Goal: Check status: Check status

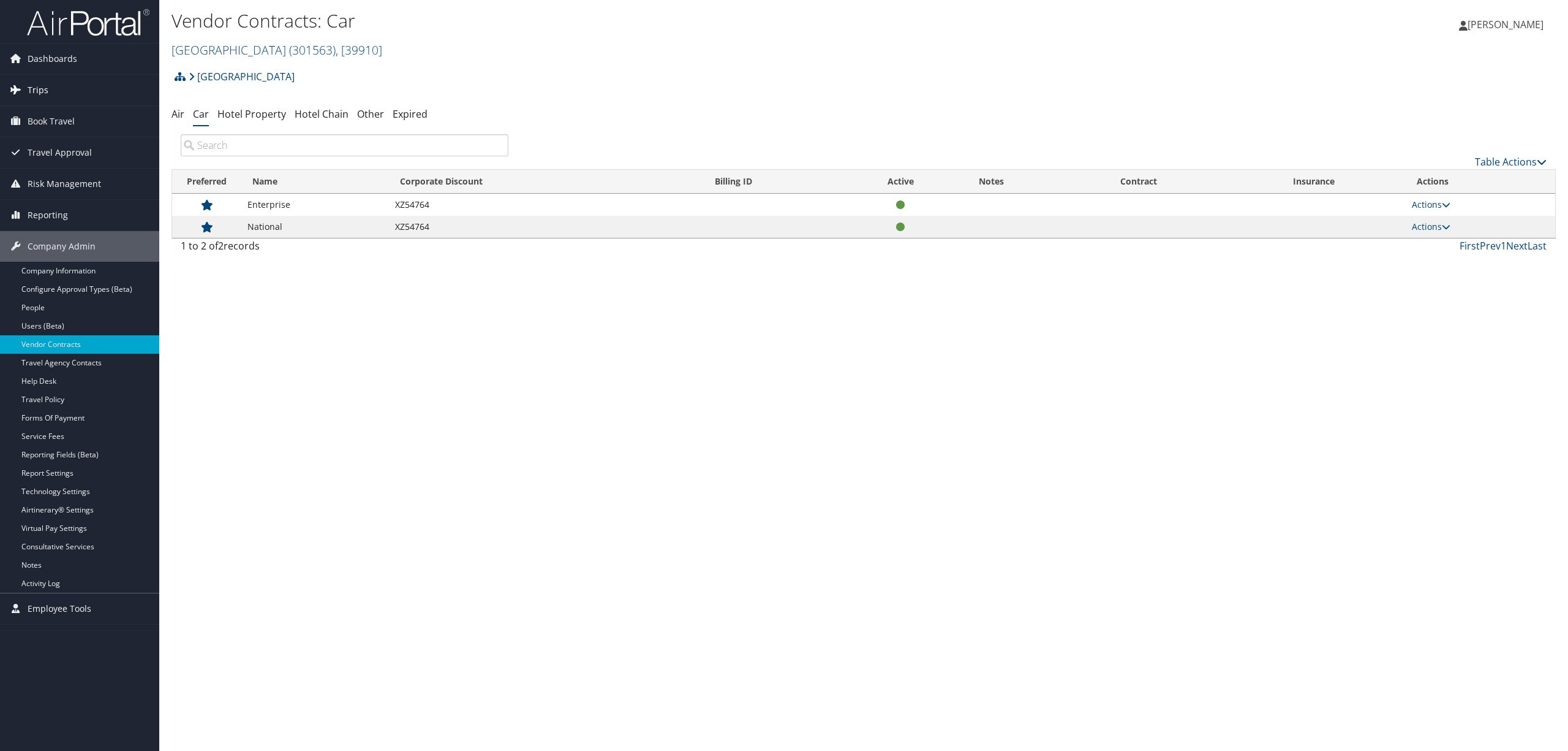
click at [50, 79] on link "Trips" at bounding box center [79, 89] width 160 height 30
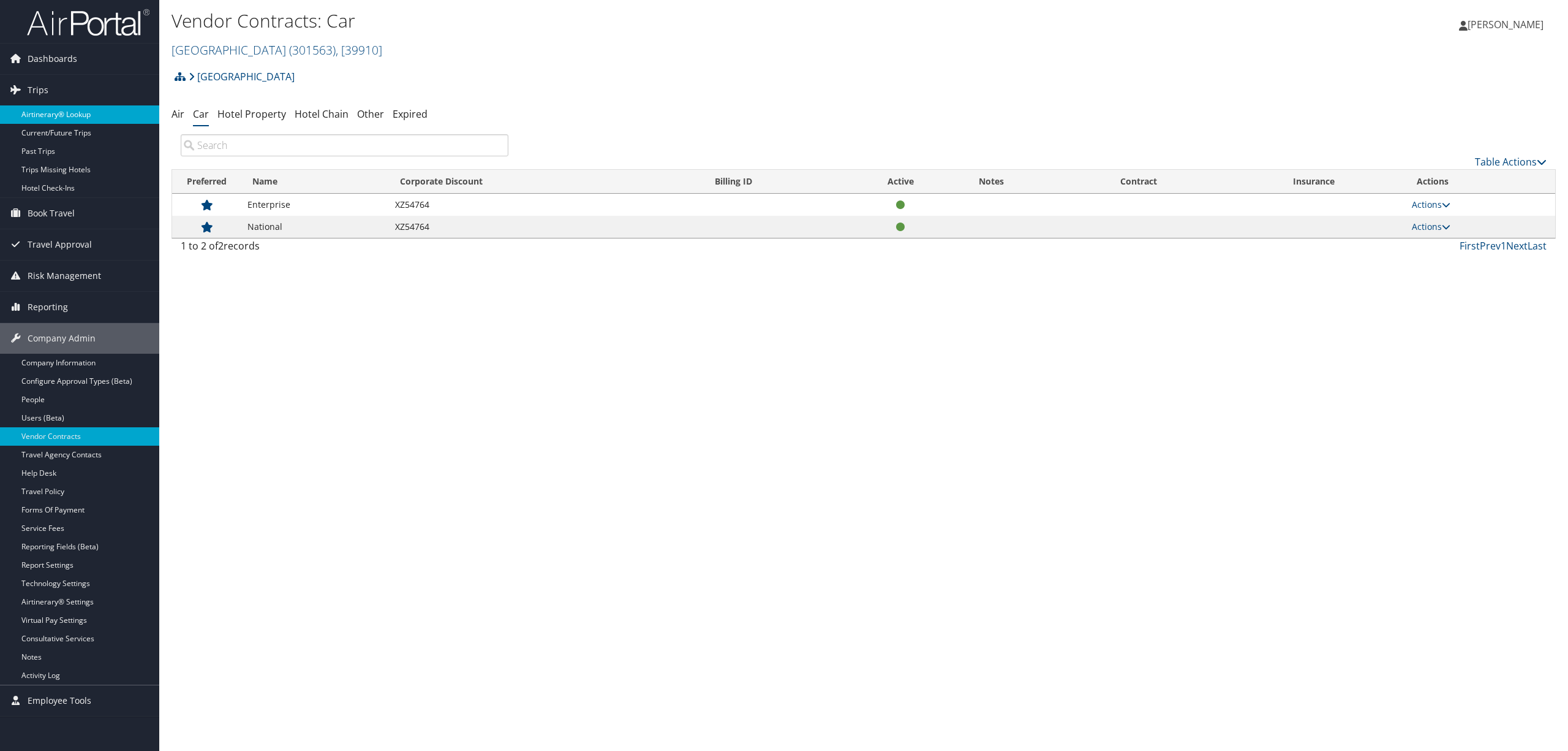
click at [56, 118] on link "Airtinerary® Lookup" at bounding box center [79, 114] width 160 height 18
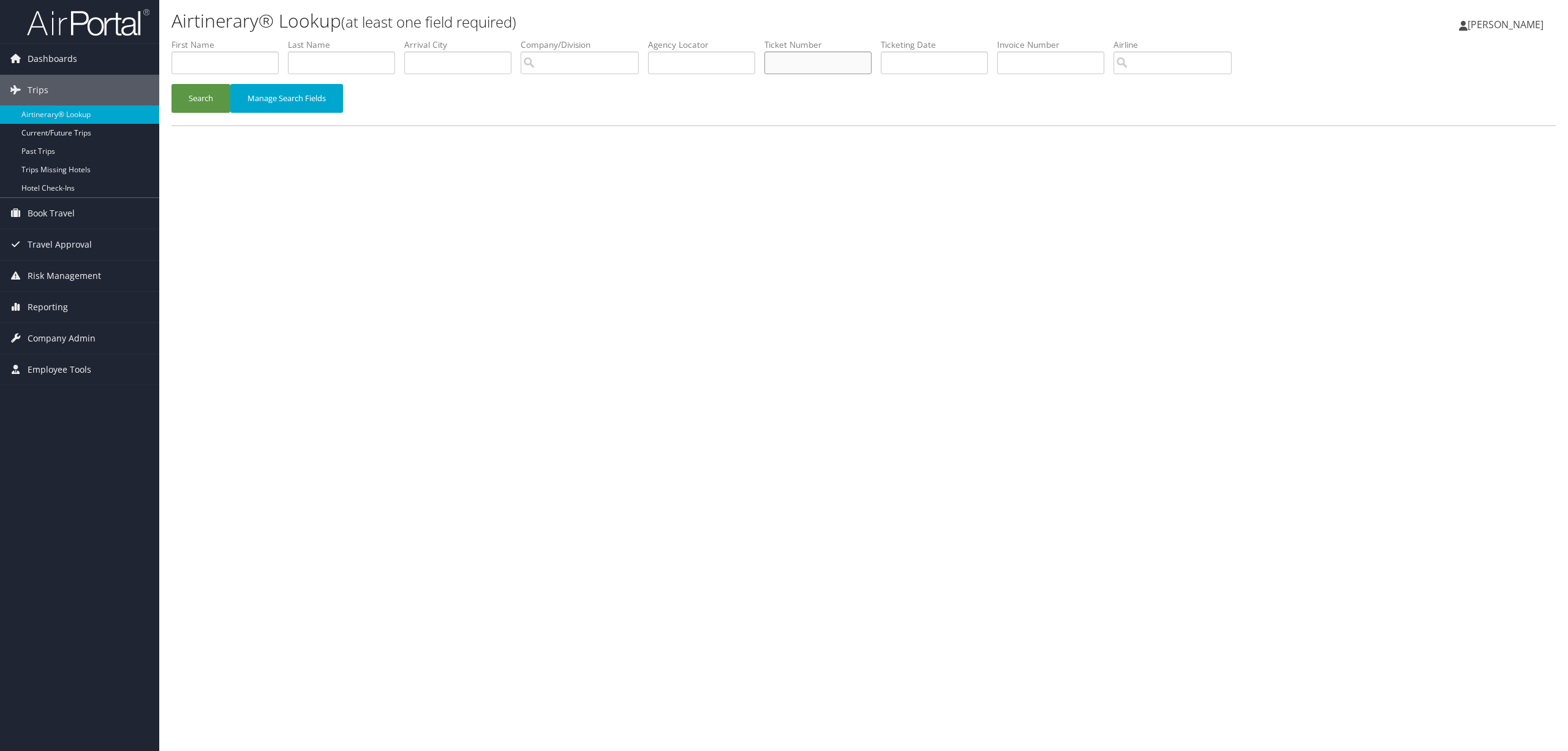
click at [780, 59] on input "text" at bounding box center [818, 63] width 107 height 23
paste input "01673093556190"
type input "01673093556190"
click at [196, 99] on button "Search" at bounding box center [201, 98] width 59 height 29
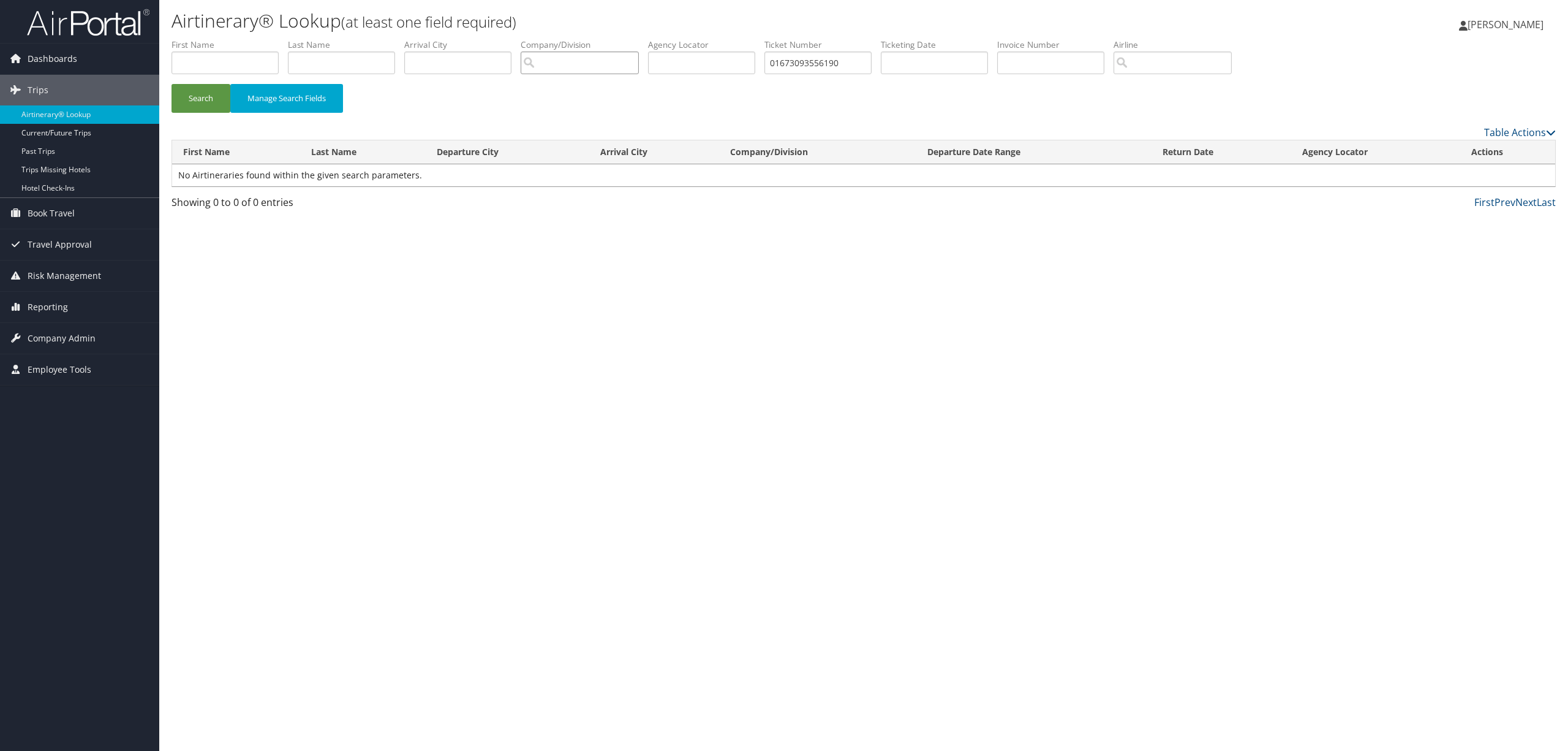
click at [555, 64] on input "search" at bounding box center [580, 63] width 118 height 23
click at [579, 93] on div "Account" at bounding box center [605, 98] width 149 height 12
type input "[PERSON_NAME] Inc."
drag, startPoint x: 861, startPoint y: 57, endPoint x: 738, endPoint y: 59, distance: 123.0
click at [738, 39] on ul "First Name Last Name Departure City Arrival City Company/Division Hagerty Inc. …" at bounding box center [863, 39] width 1384 height 0
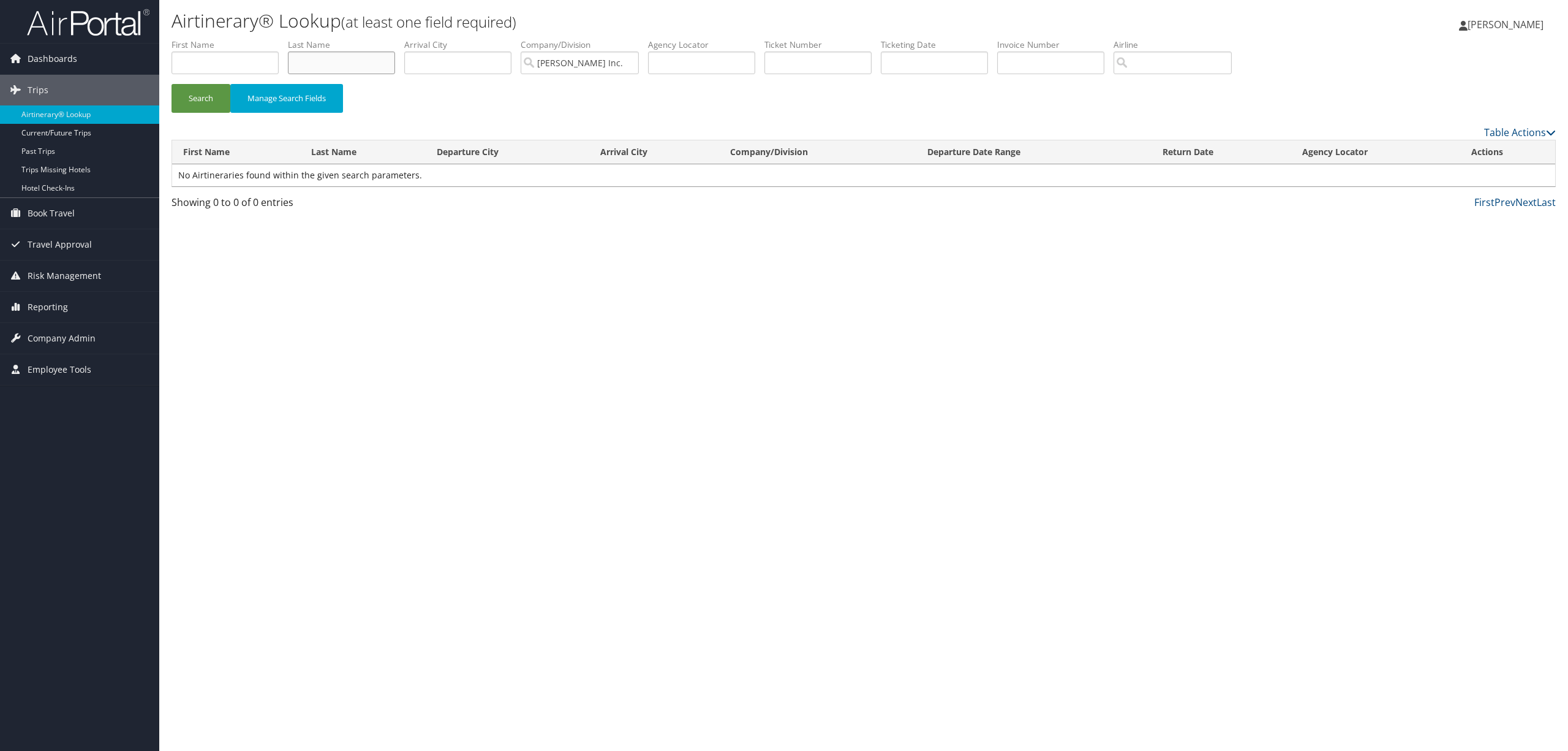
click at [374, 59] on input "text" at bounding box center [341, 63] width 107 height 23
type input "briglia"
click at [187, 94] on button "Search" at bounding box center [201, 98] width 59 height 29
